Goal: Ask a question: Seek information or help from site administrators or community

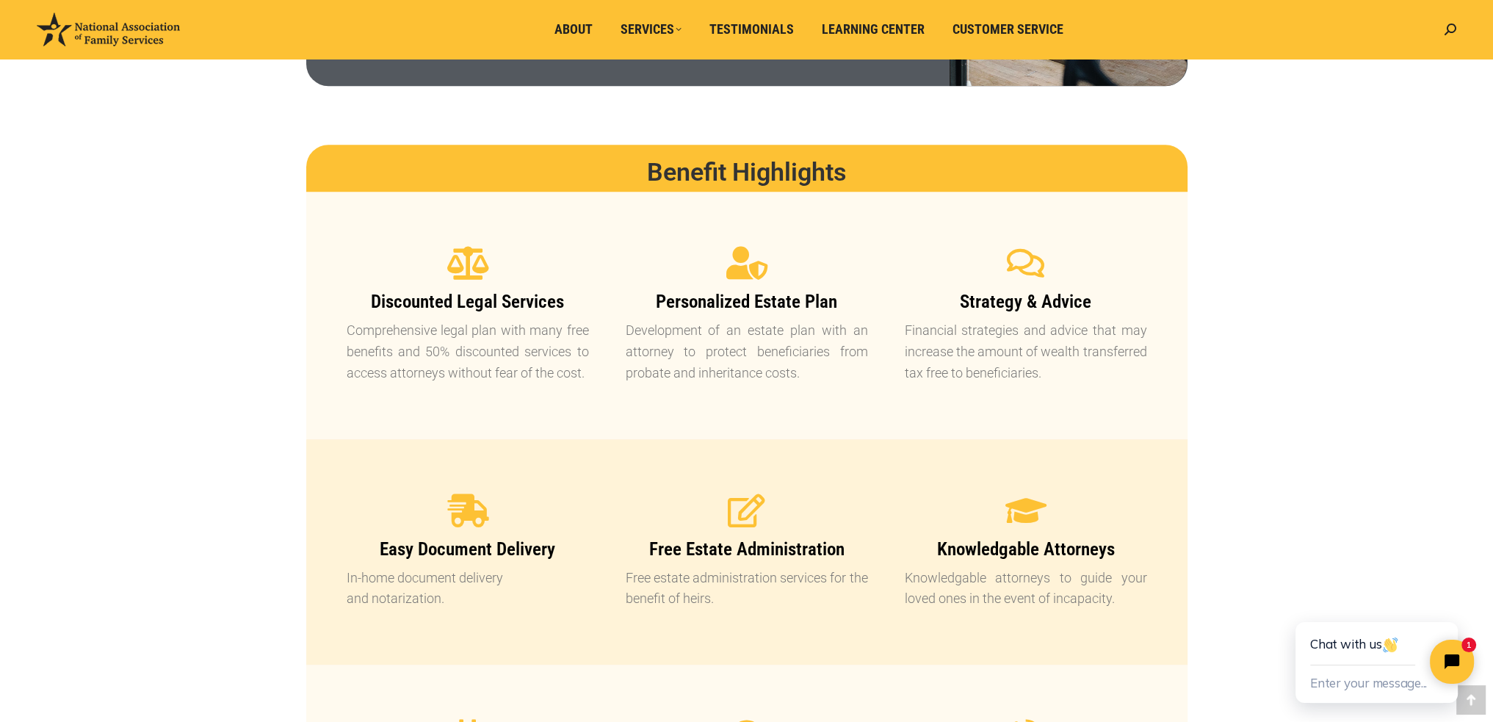
scroll to position [1175, 0]
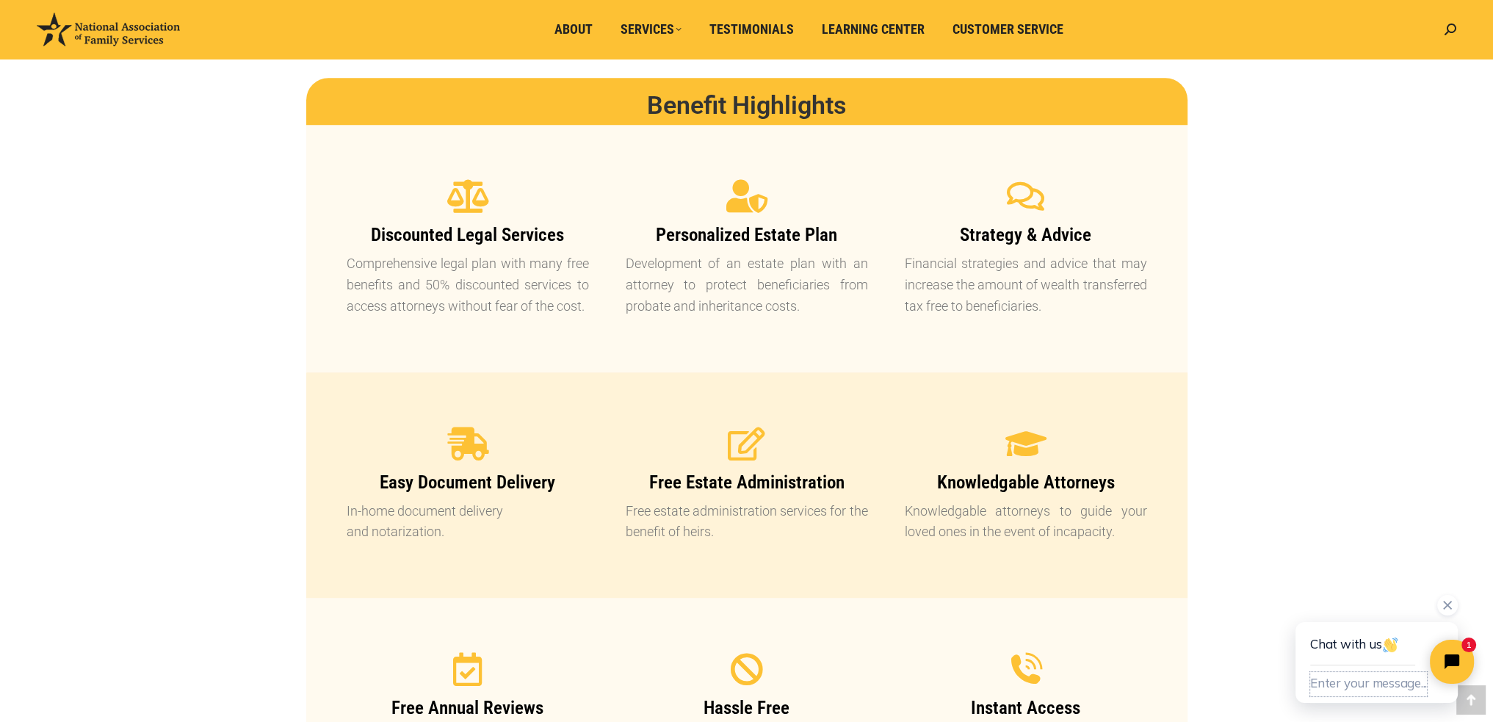
click at [1341, 684] on button "Enter your message..." at bounding box center [1368, 684] width 117 height 24
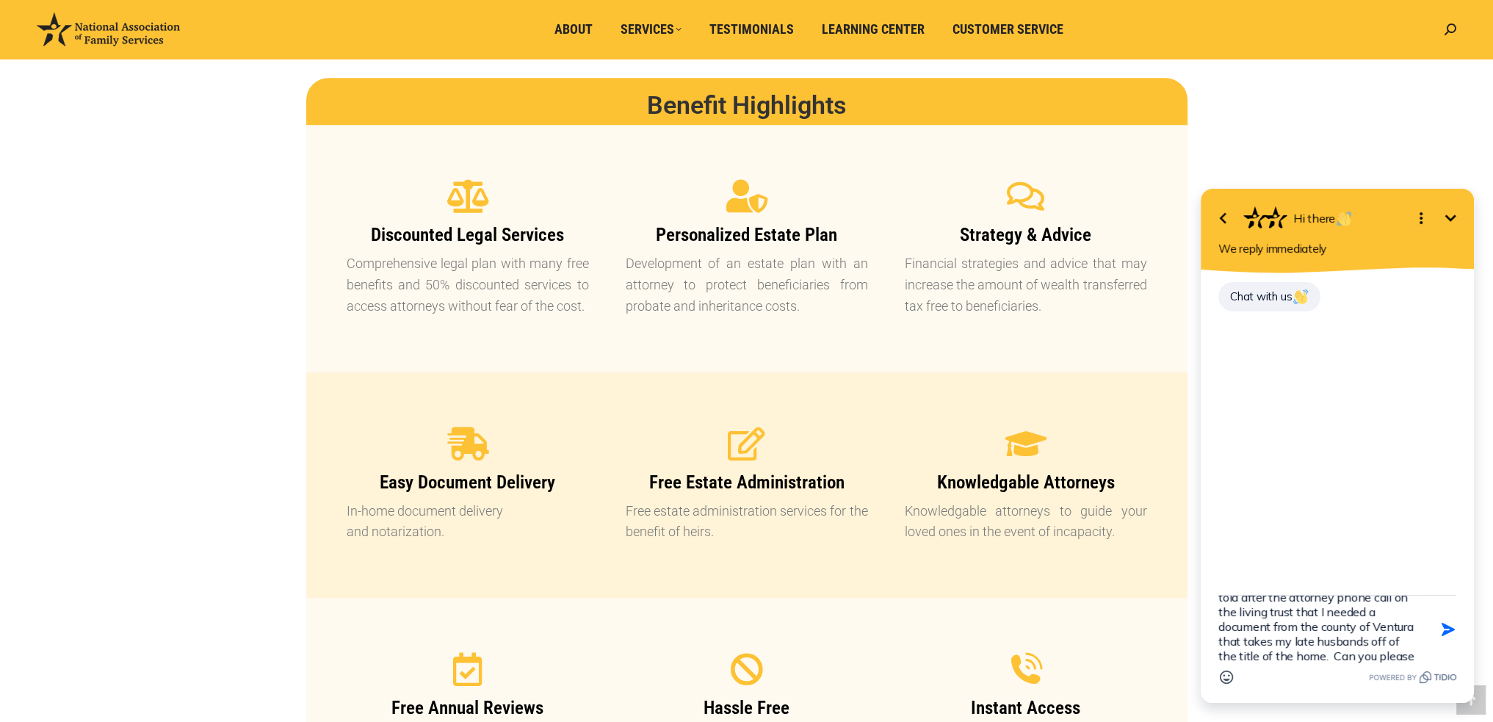
scroll to position [47, 0]
type textarea "Hi. I am already a customer and I was told after the attorney phone call on the…"
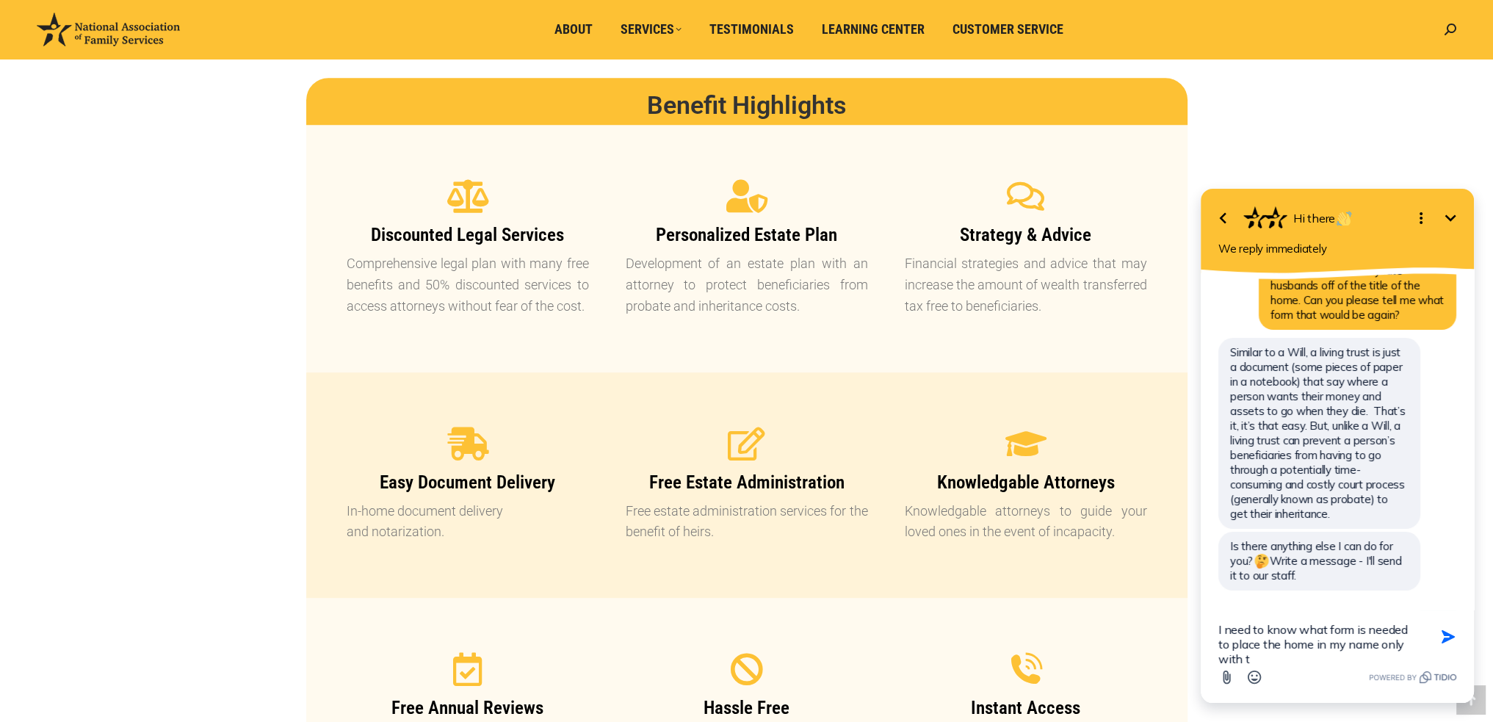
scroll to position [137, 0]
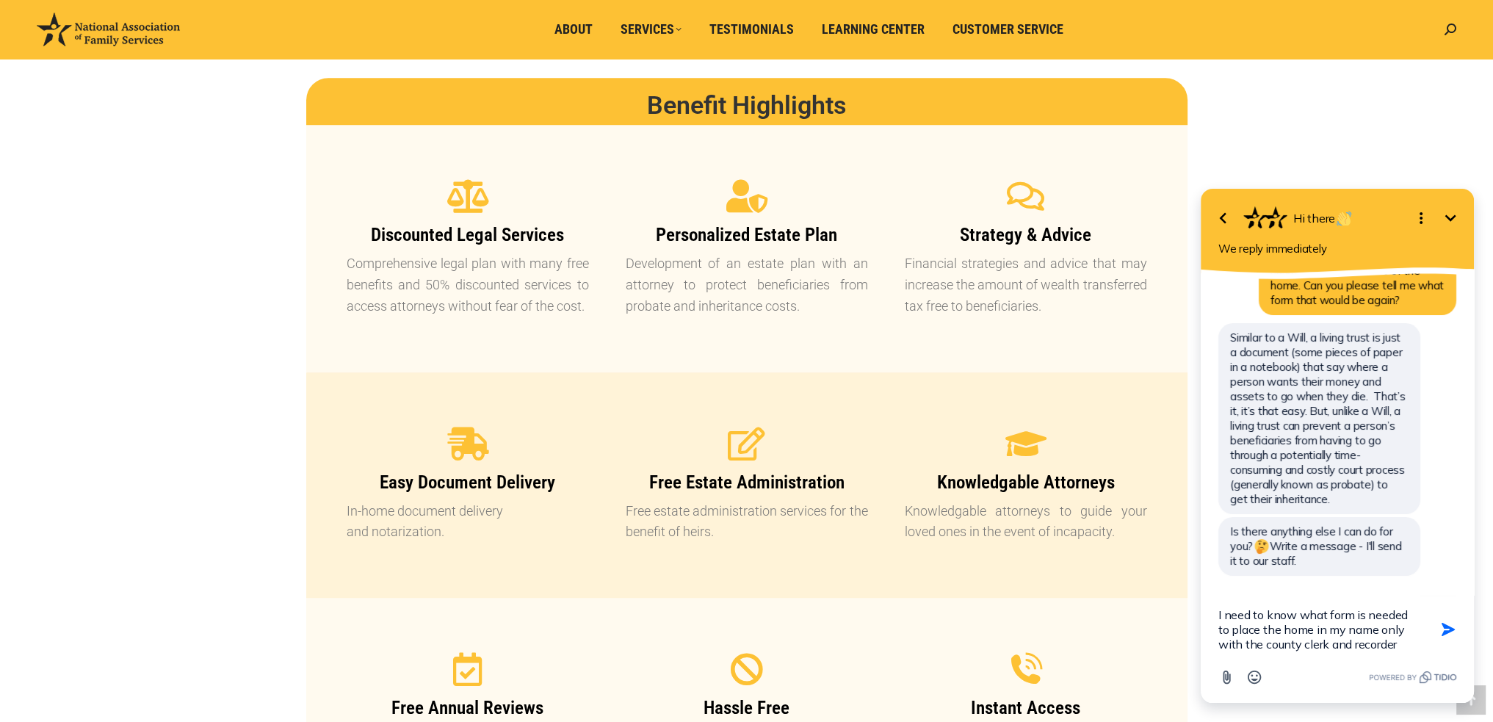
type textarea "I need to know what form is needed to place the home in my name only with the c…"
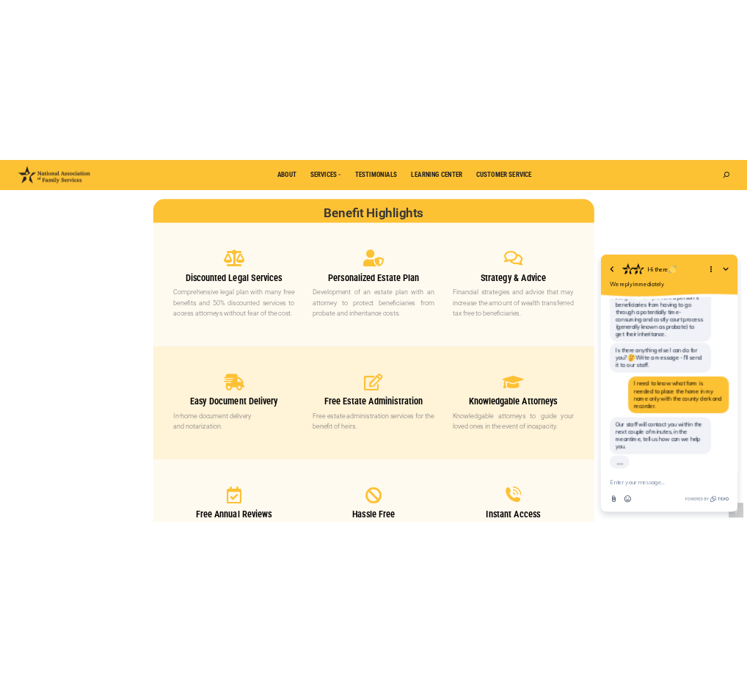
scroll to position [255, 0]
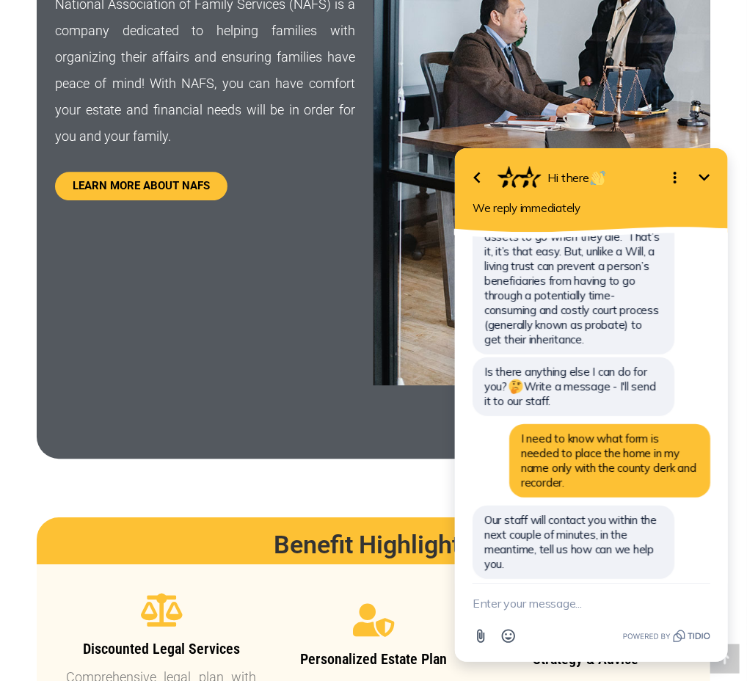
click at [676, 175] on icon "Open options" at bounding box center [675, 177] width 18 height 18
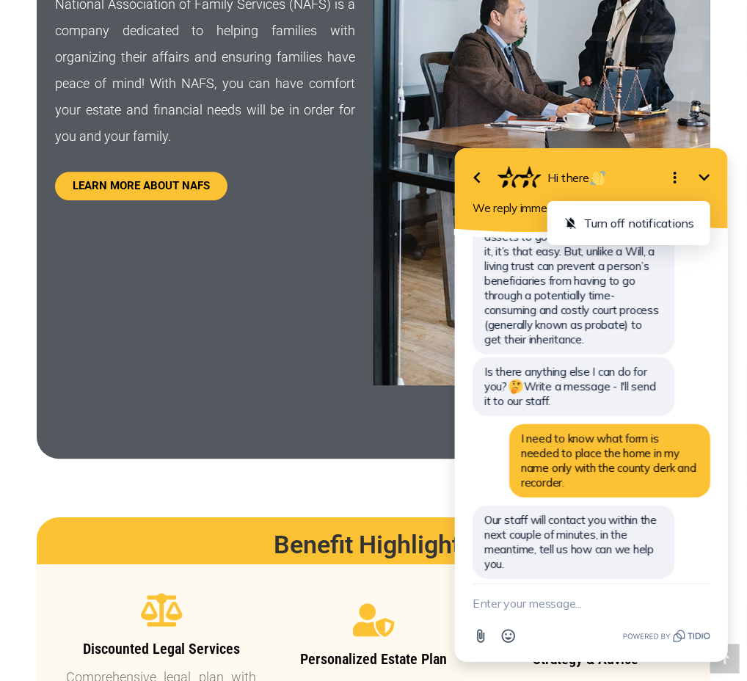
click at [675, 583] on div "Strategy & Advice Financial strategies and advice that may increase the amount …" at bounding box center [586, 683] width 212 height 201
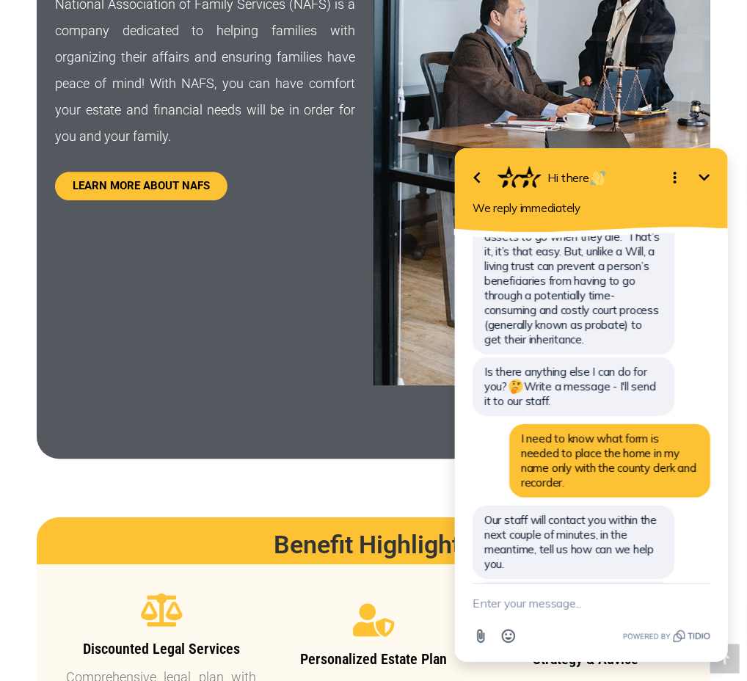
scroll to position [332, 0]
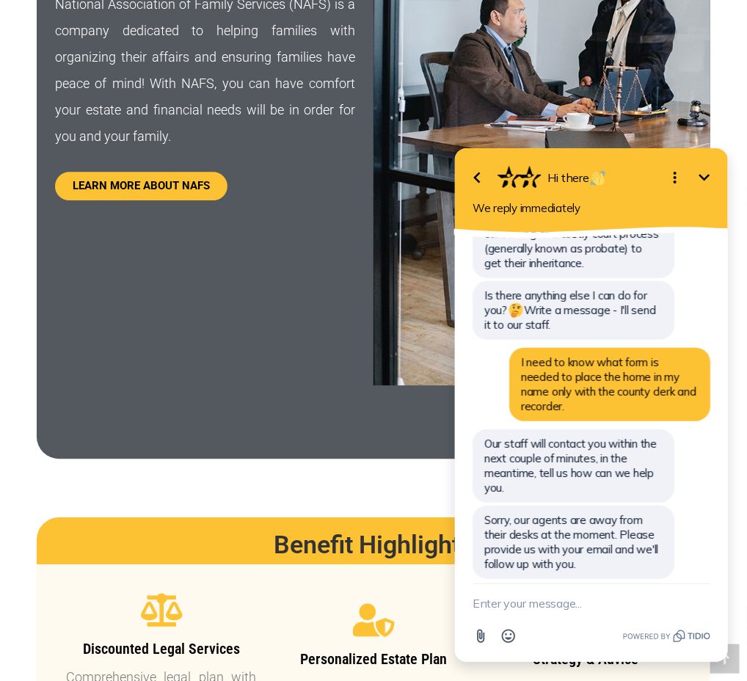
click at [506, 598] on textarea "New message" at bounding box center [591, 603] width 238 height 38
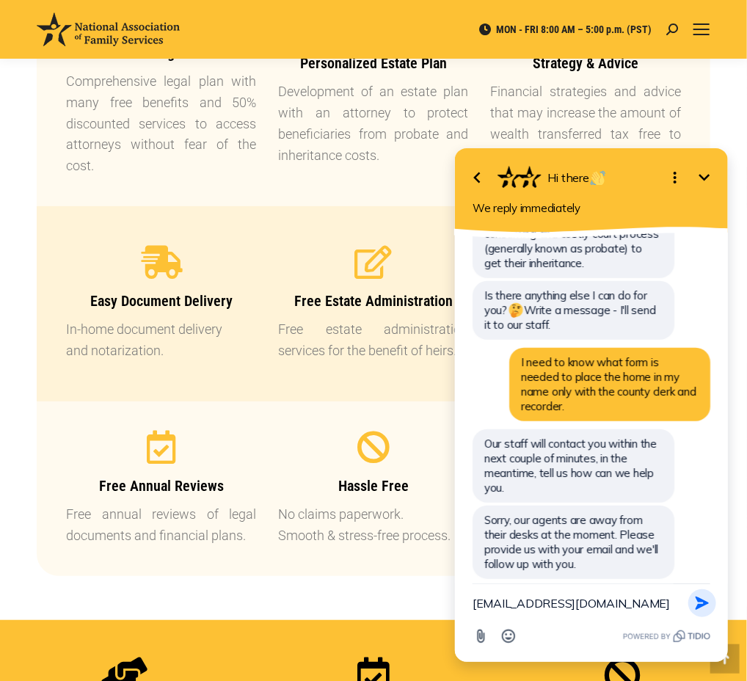
type textarea "[EMAIL_ADDRESS][DOMAIN_NAME]"
click at [697, 605] on icon "button" at bounding box center [701, 602] width 13 height 13
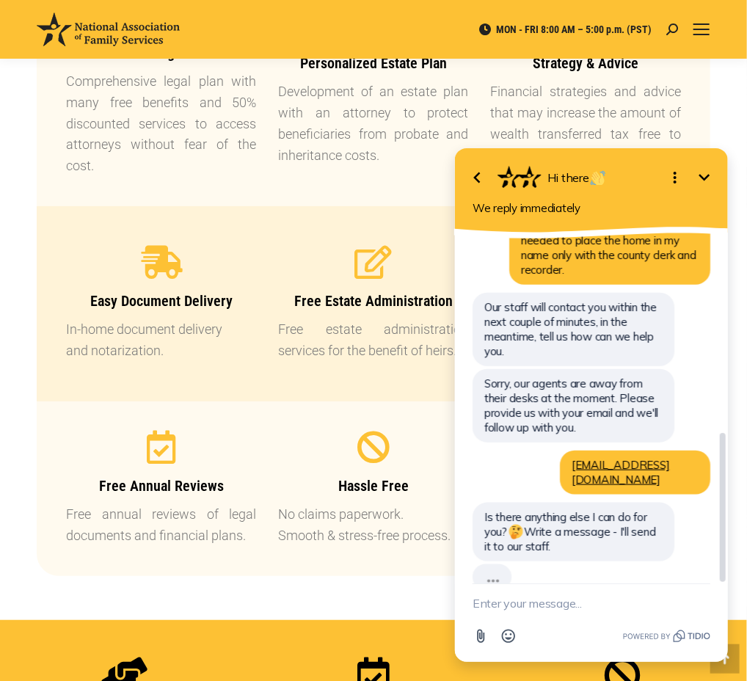
scroll to position [436, 0]
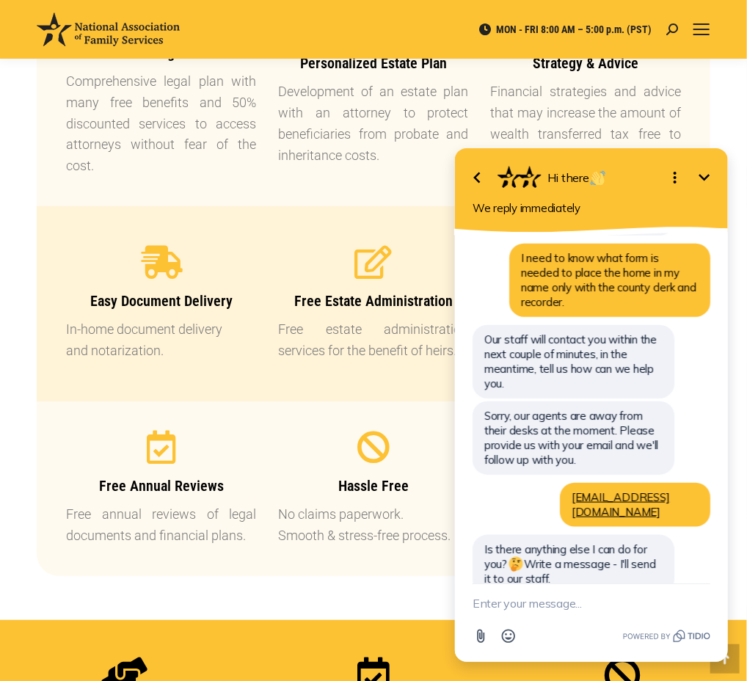
click at [472, 604] on textarea "New message" at bounding box center [591, 603] width 238 height 38
type textarea "N"
type textarea "A"
type textarea "No. That is all I needed."
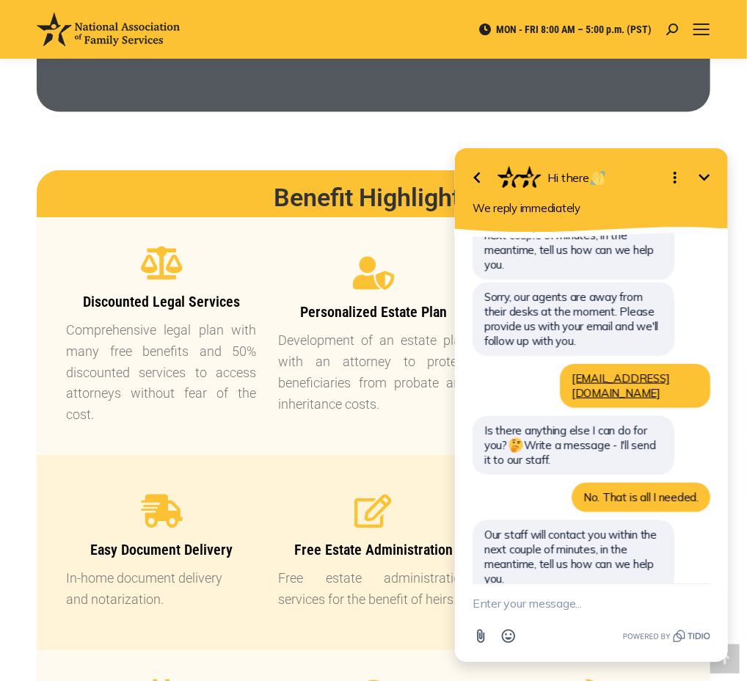
scroll to position [1404, 0]
